Goal: Task Accomplishment & Management: Manage account settings

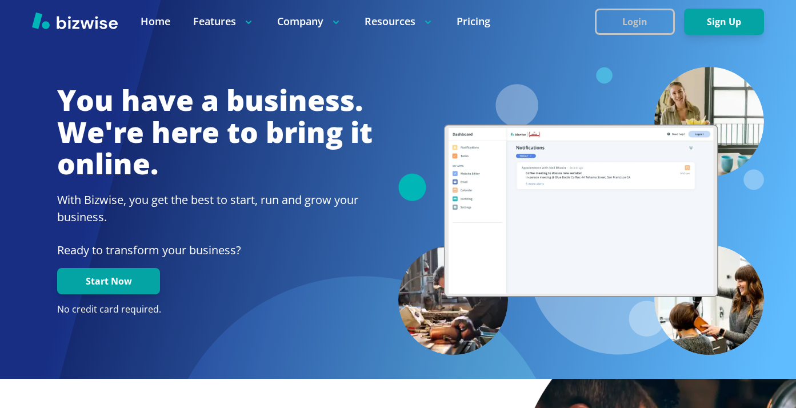
click at [606, 16] on button "Login" at bounding box center [635, 22] width 80 height 26
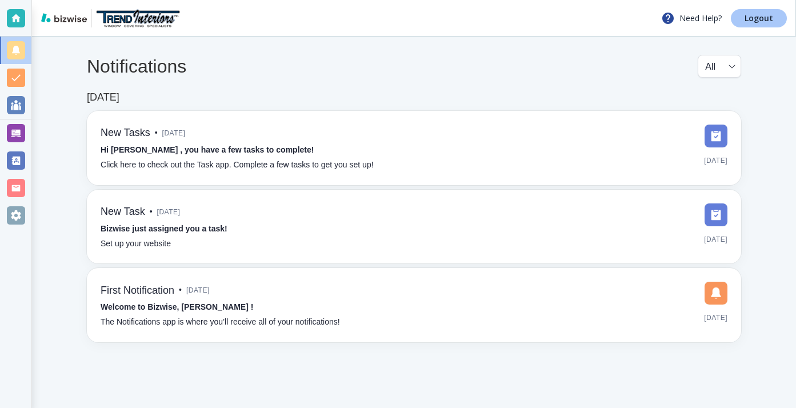
click at [743, 23] on link "Logout" at bounding box center [759, 18] width 56 height 18
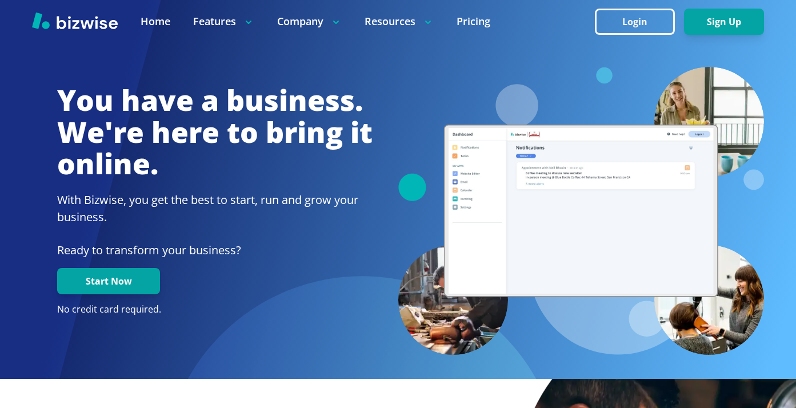
click at [656, 23] on button "Login" at bounding box center [635, 22] width 80 height 26
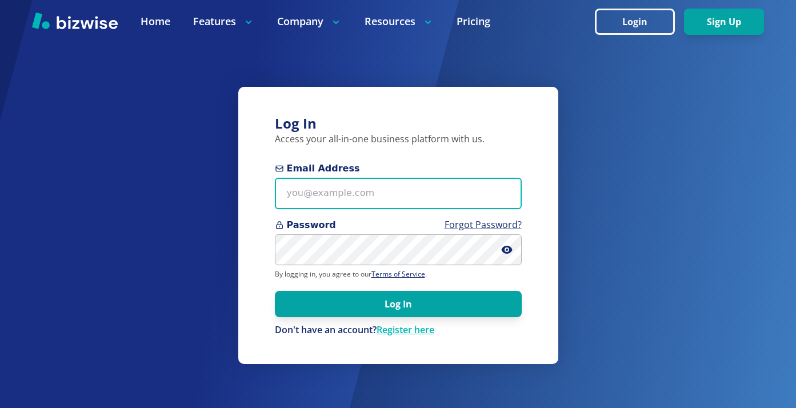
click at [356, 191] on input "Email Address" at bounding box center [398, 193] width 247 height 31
paste input "9MKj+>3s&d&J"
type input "9"
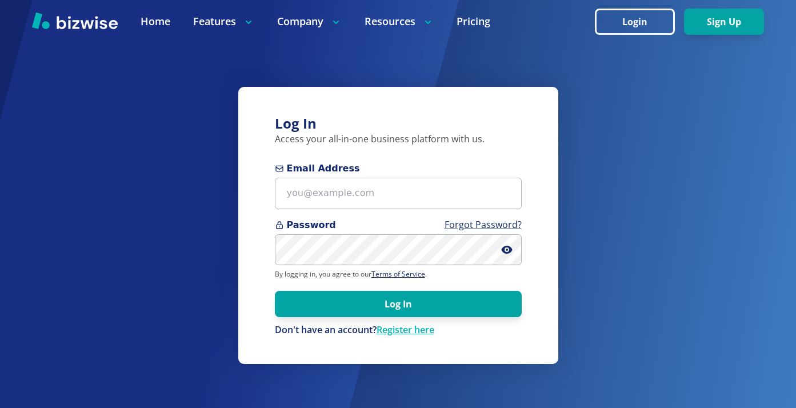
click at [359, 230] on span "Password Forgot Password?" at bounding box center [398, 225] width 247 height 14
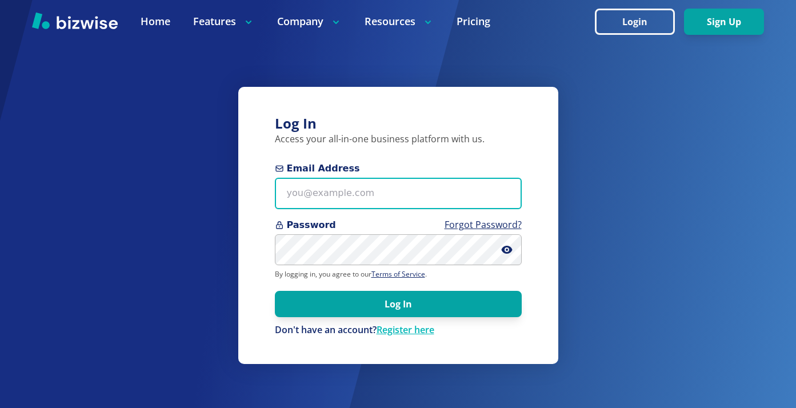
click at [348, 205] on input "Email Address" at bounding box center [398, 193] width 247 height 31
paste input "kelseyurek@gmail.com"
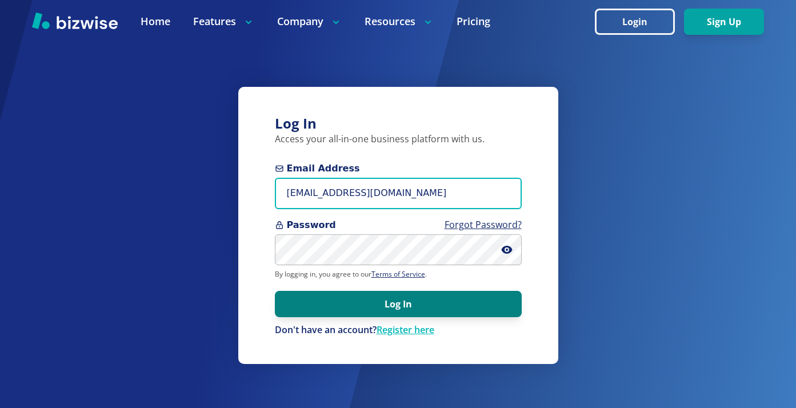
type input "kelseyurek@gmail.com"
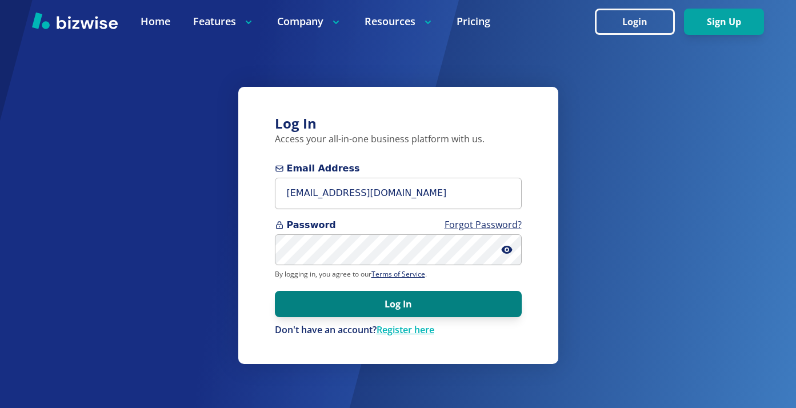
click at [442, 299] on button "Log In" at bounding box center [398, 304] width 247 height 26
